Goal: Check status: Check status

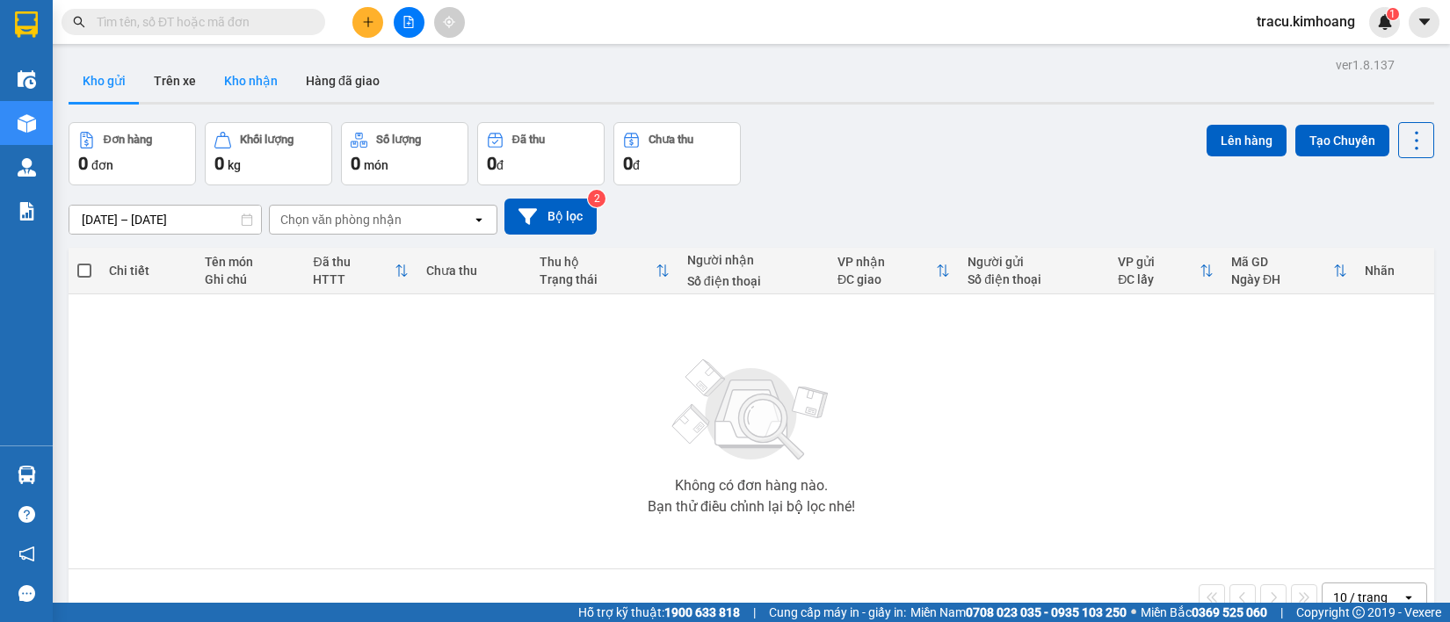
click at [226, 76] on button "Kho nhận" at bounding box center [251, 81] width 82 height 42
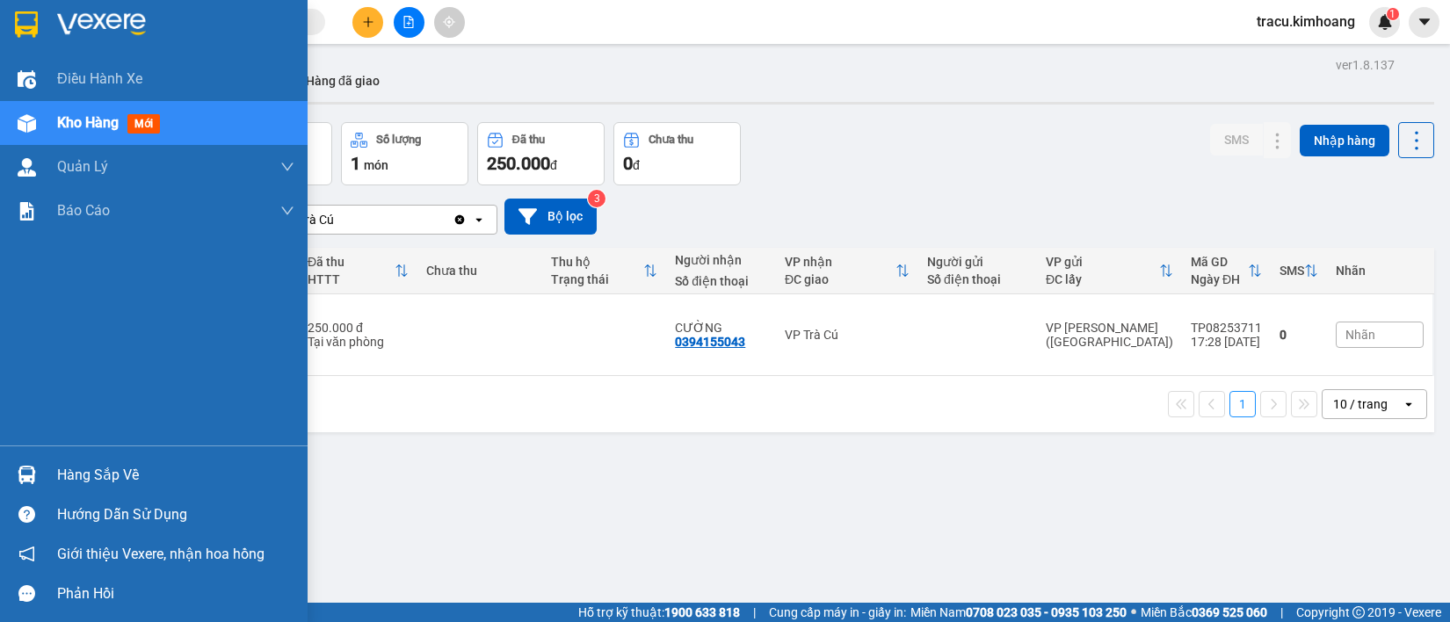
click at [76, 471] on div "Hàng sắp về" at bounding box center [175, 475] width 237 height 26
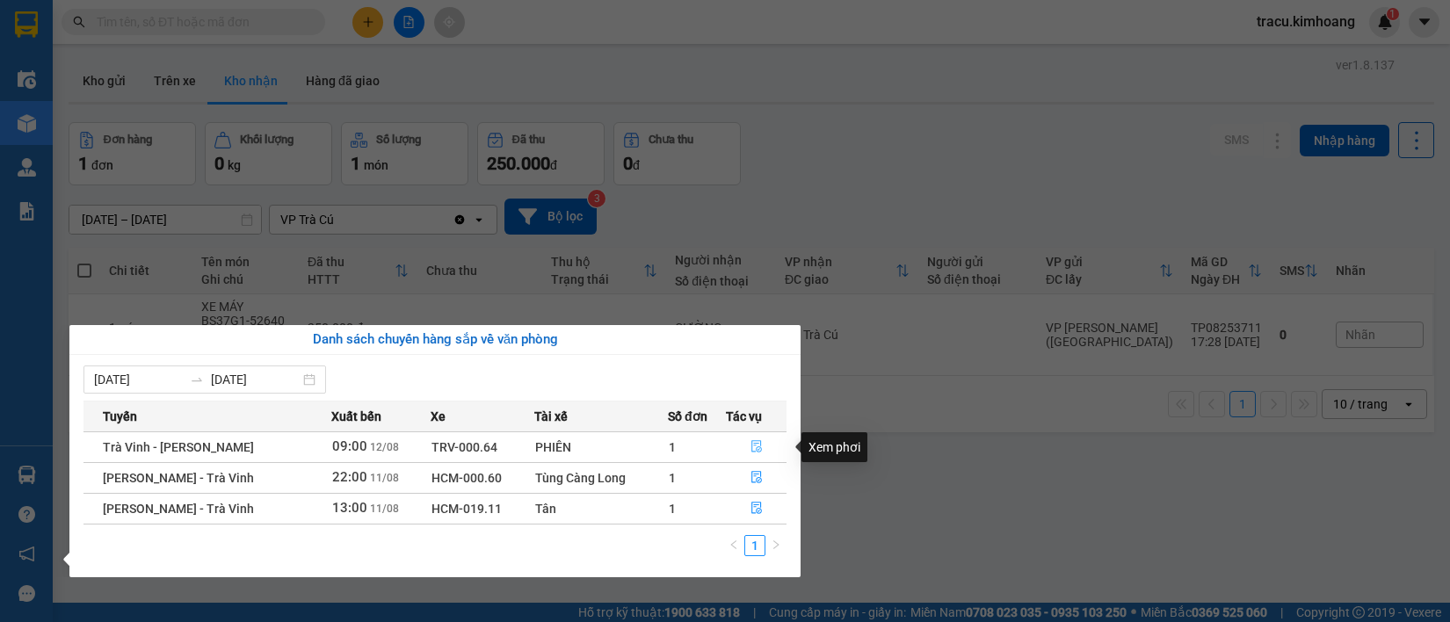
click at [758, 450] on icon "file-done" at bounding box center [756, 446] width 11 height 12
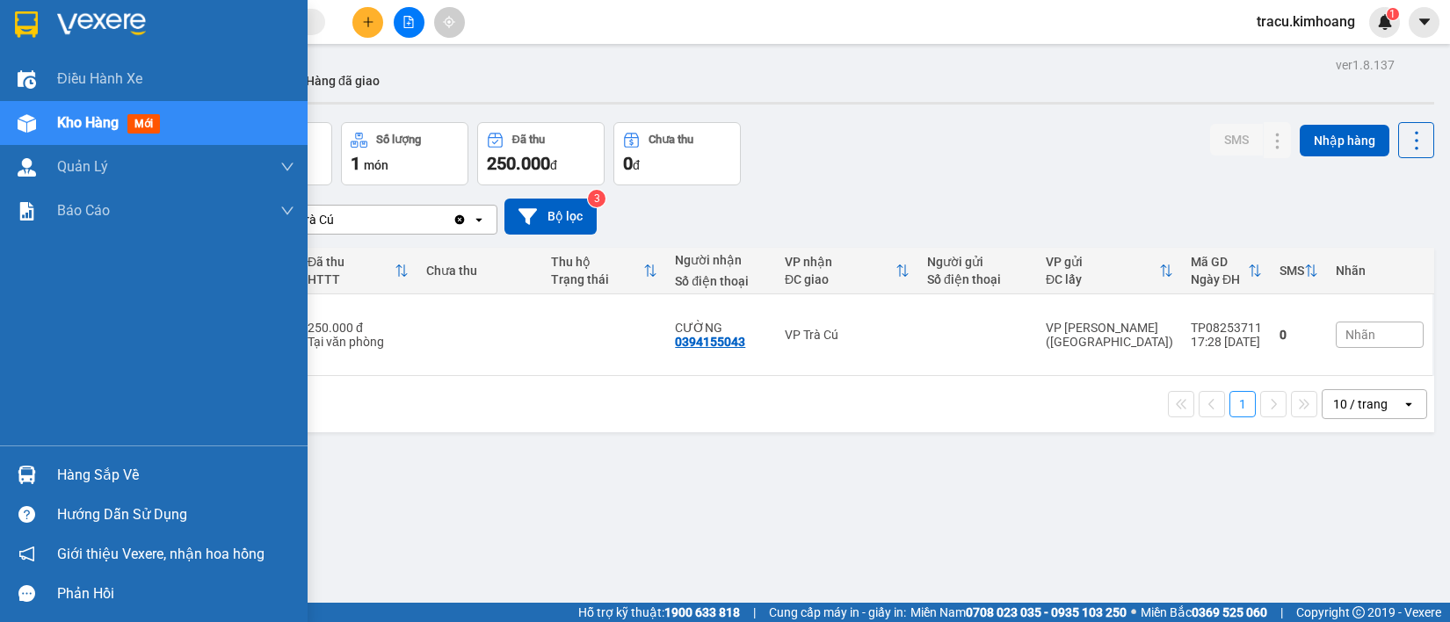
click at [76, 470] on div "Hàng sắp về" at bounding box center [175, 475] width 237 height 26
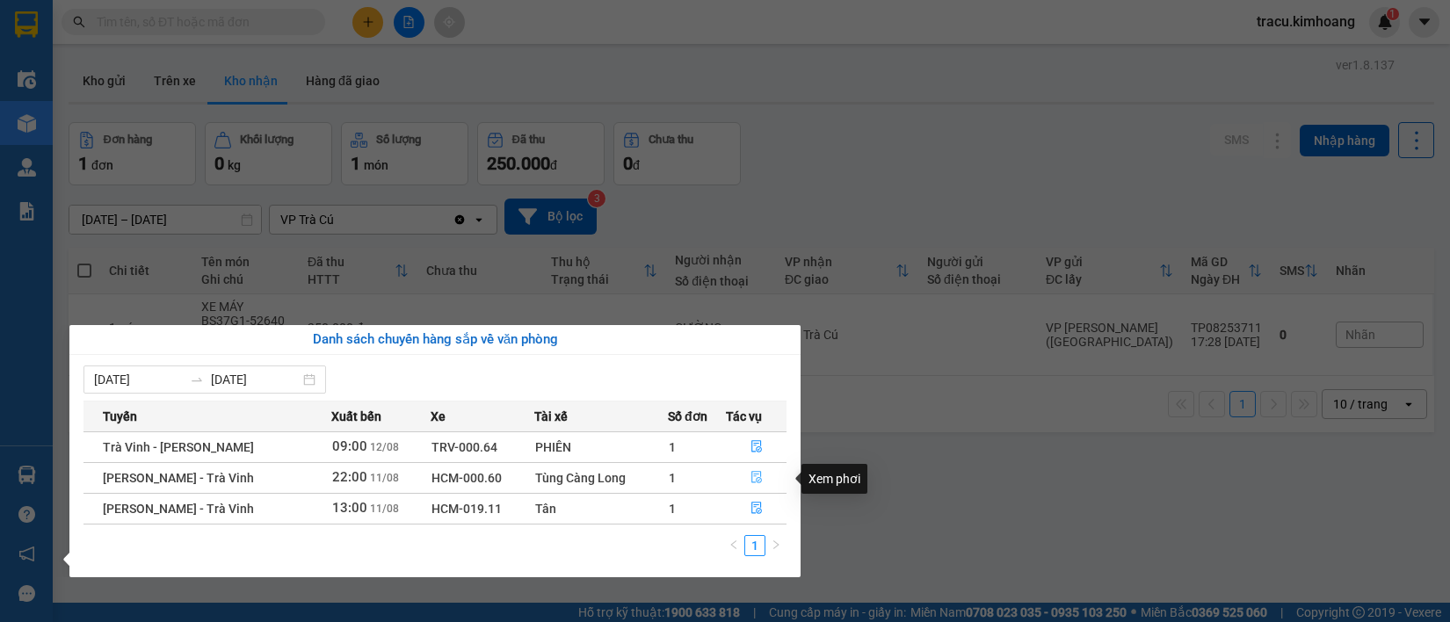
click at [757, 482] on icon "file-done" at bounding box center [756, 477] width 12 height 12
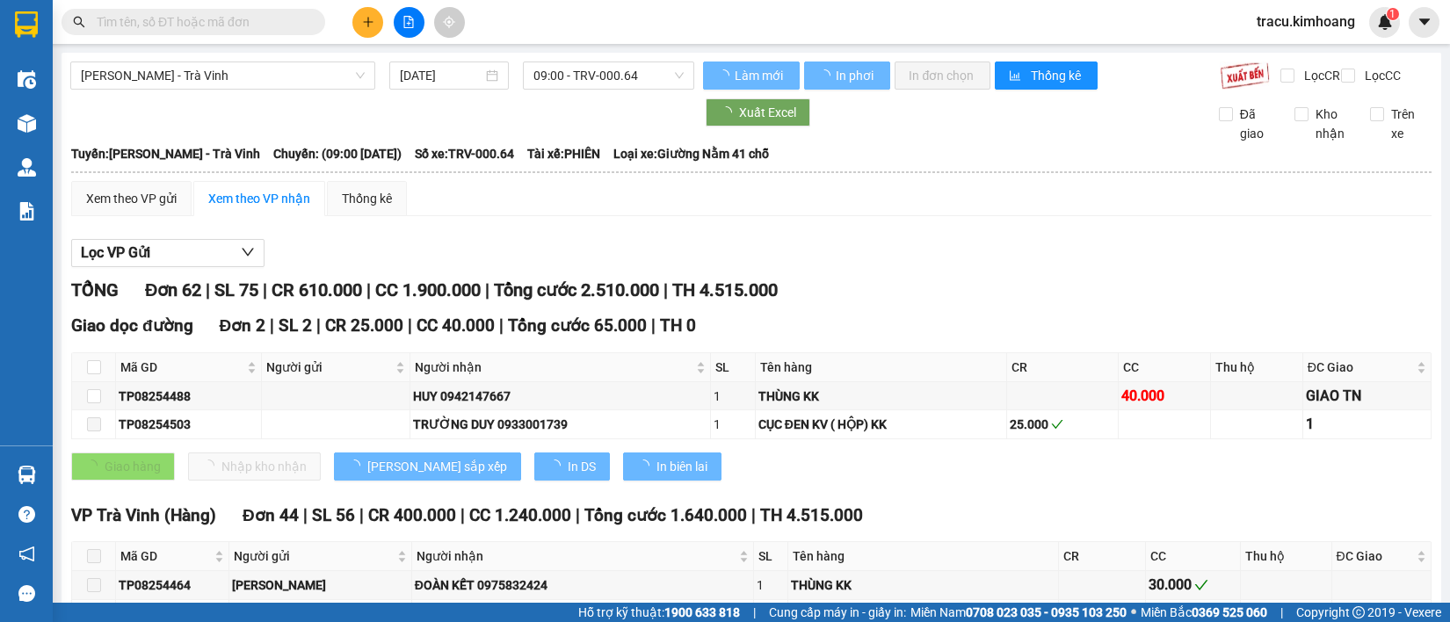
type input "[DATE]"
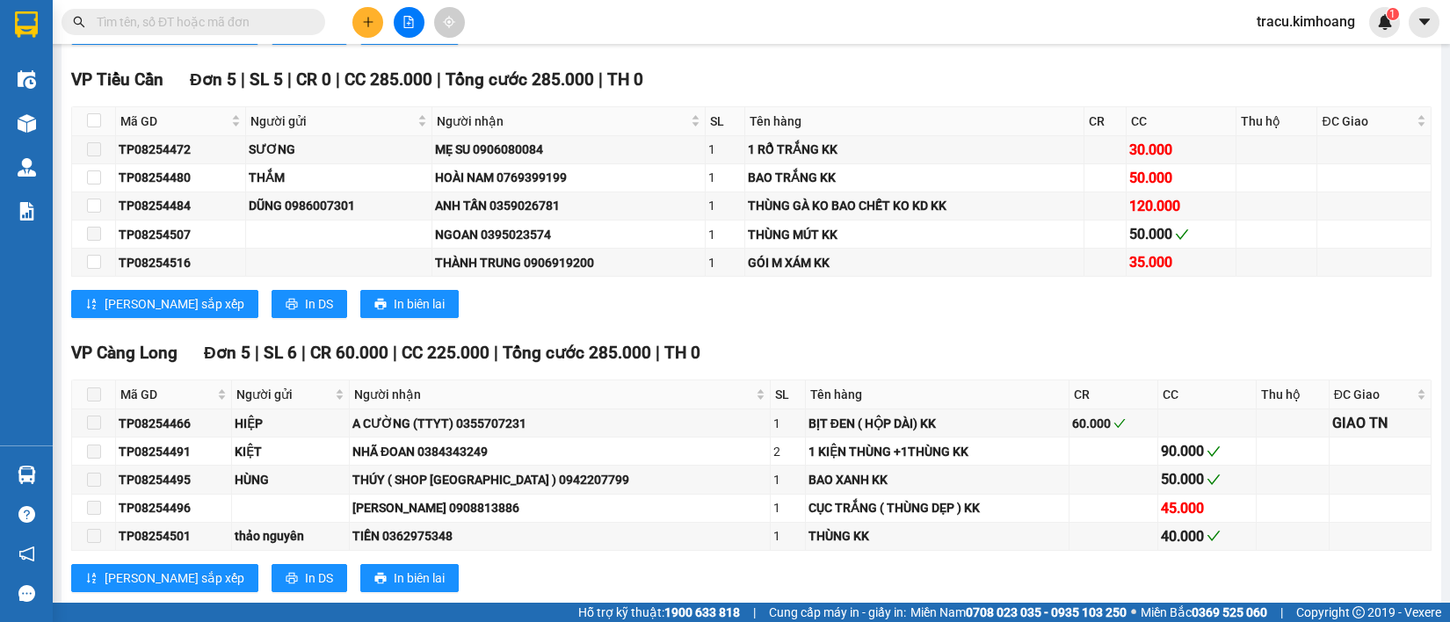
scroll to position [2208, 0]
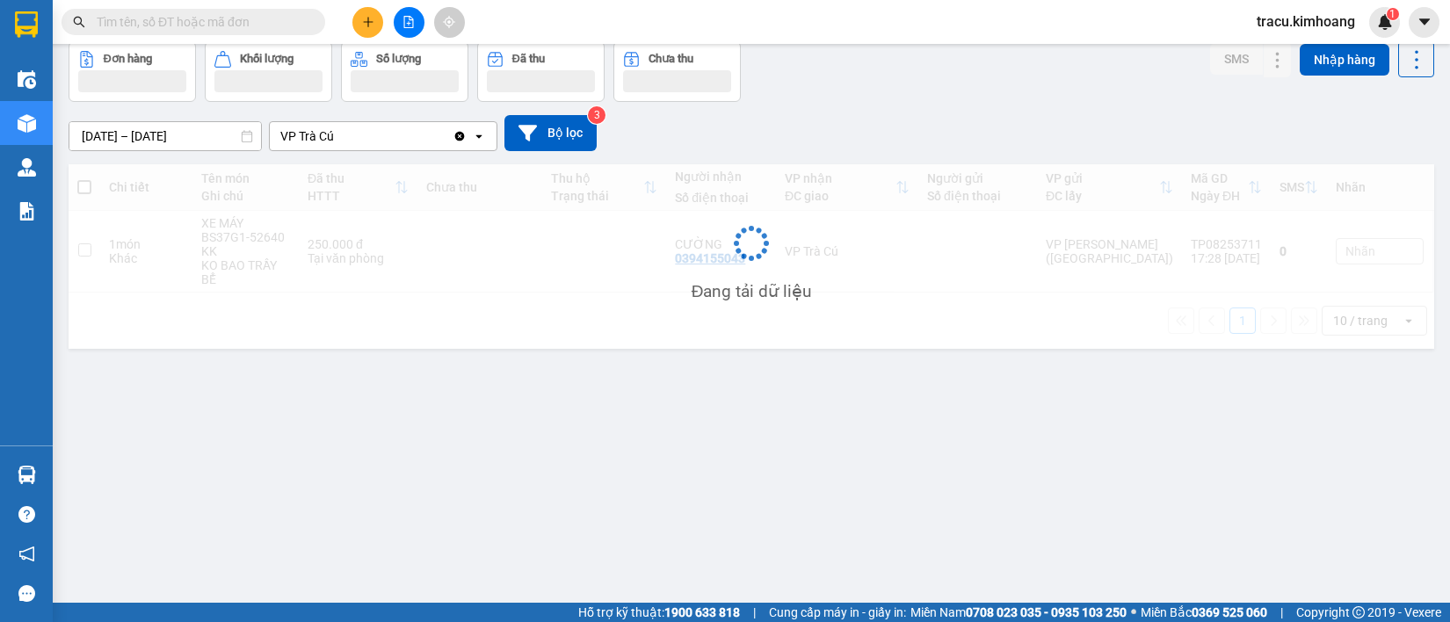
scroll to position [81, 0]
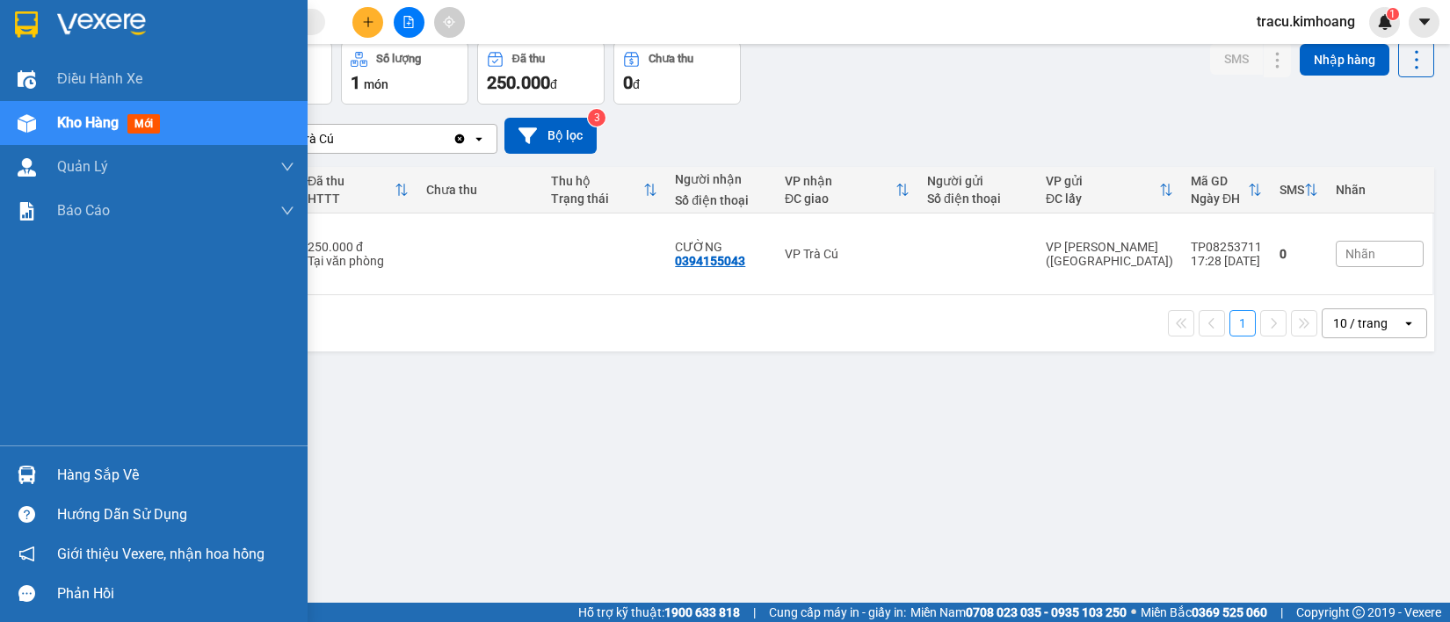
click at [154, 476] on div "Hàng sắp về" at bounding box center [175, 475] width 237 height 26
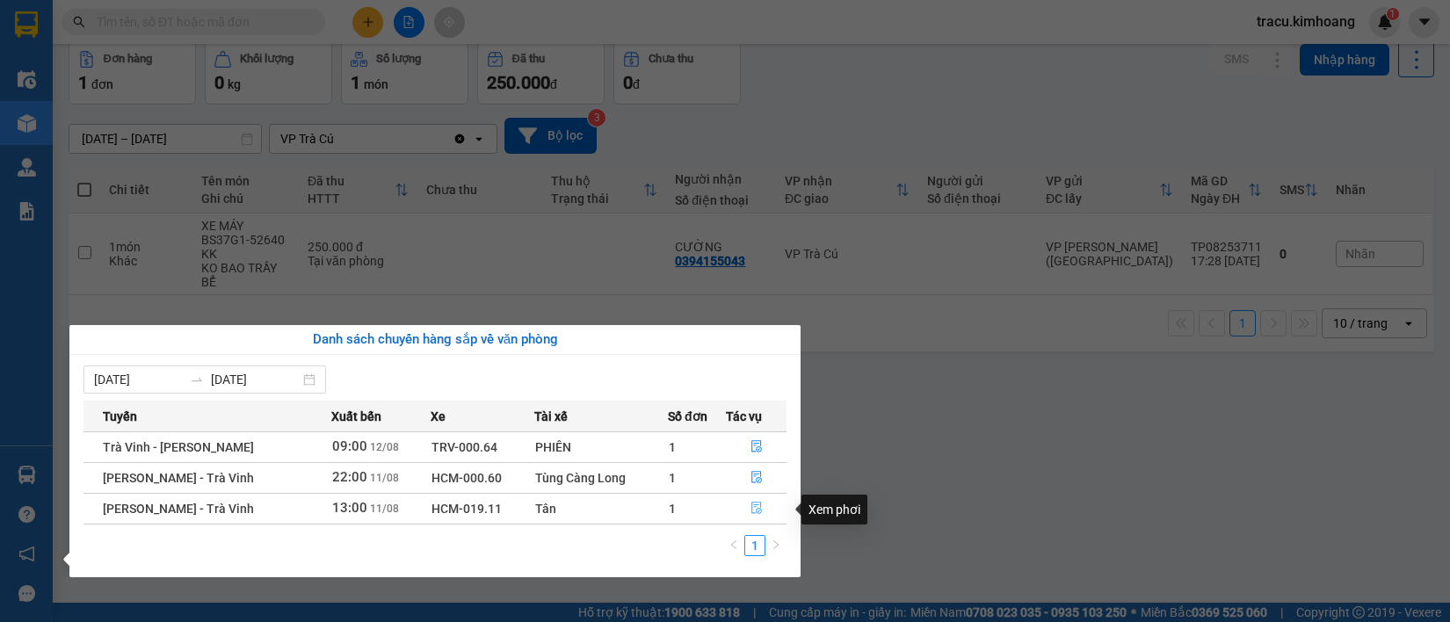
click at [758, 511] on icon "file-done" at bounding box center [756, 508] width 11 height 12
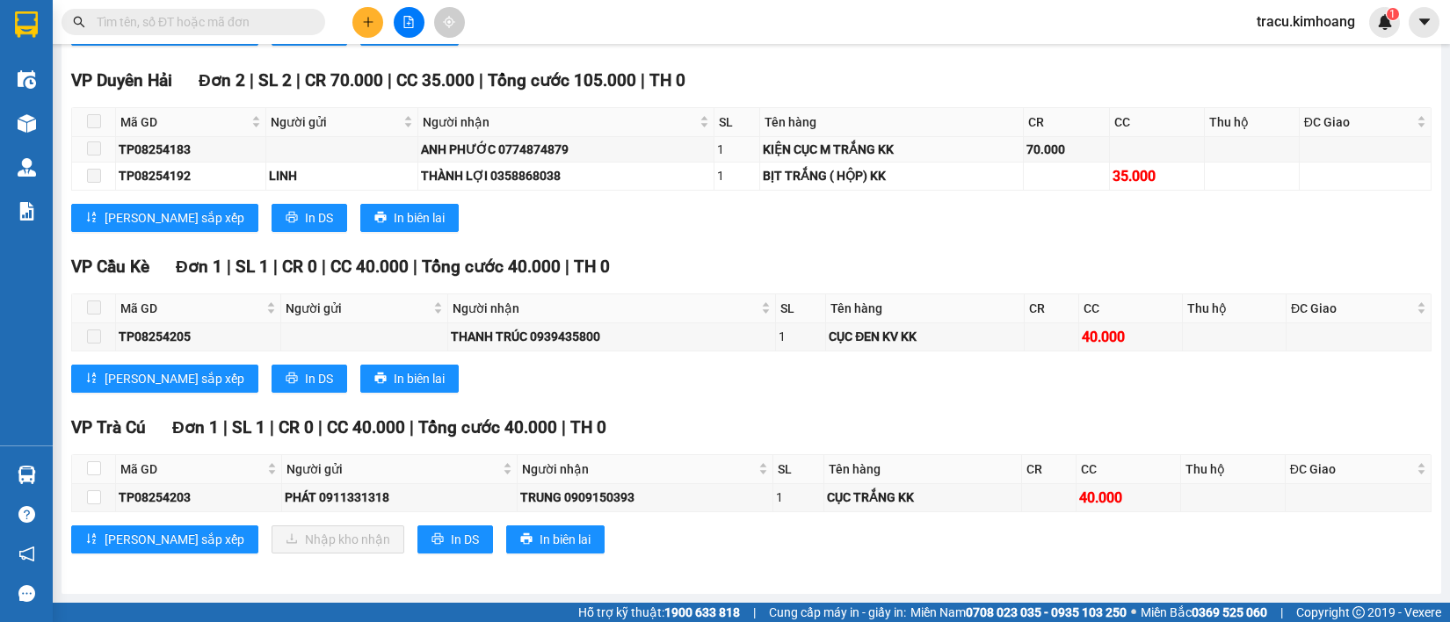
scroll to position [1560, 0]
